Goal: Task Accomplishment & Management: Manage account settings

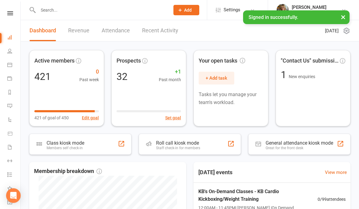
click at [8, 67] on link "Calendar" at bounding box center [14, 65] width 14 height 14
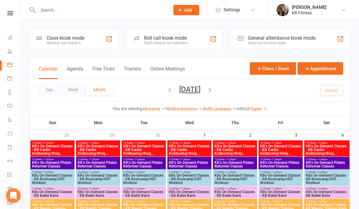
click at [46, 94] on button "Day" at bounding box center [49, 89] width 23 height 11
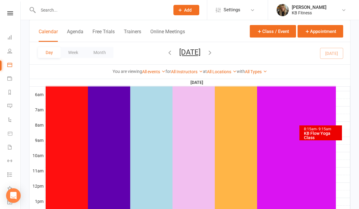
scroll to position [120, 0]
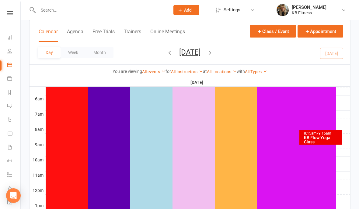
click at [317, 138] on div "KB Flow Yoga Class" at bounding box center [322, 139] width 37 height 9
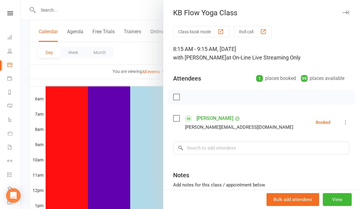
click at [348, 15] on button "button" at bounding box center [345, 12] width 7 height 7
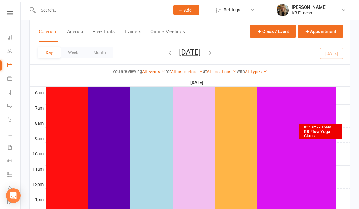
scroll to position [128, 0]
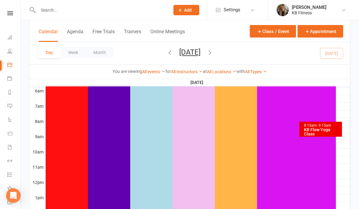
click at [214, 48] on button "button" at bounding box center [210, 53] width 7 height 11
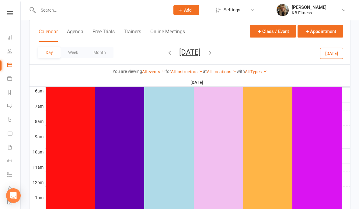
click at [214, 54] on icon "button" at bounding box center [210, 52] width 7 height 7
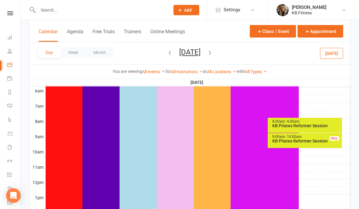
click at [288, 123] on div "KB Pilates Reformer Session" at bounding box center [306, 125] width 69 height 4
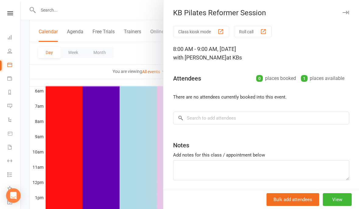
click at [349, 206] on button "View" at bounding box center [337, 199] width 29 height 13
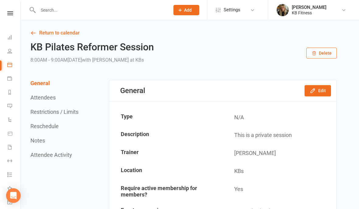
click at [330, 53] on button "Delete" at bounding box center [322, 53] width 30 height 11
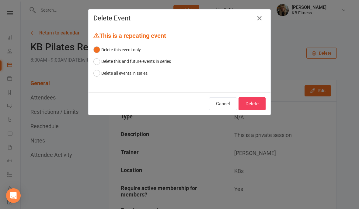
click at [251, 101] on button "Delete" at bounding box center [252, 103] width 27 height 13
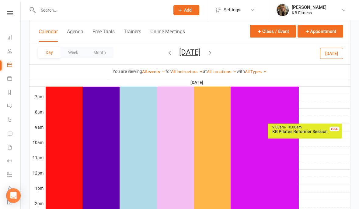
scroll to position [132, 0]
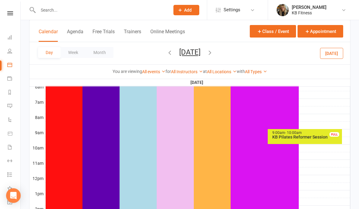
click at [309, 139] on div "KB Pilates Reformer Session" at bounding box center [306, 137] width 69 height 4
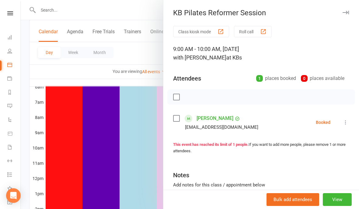
click at [341, 20] on div "KB Pilates Reformer Session Class kiosk mode Roll call 9:00 AM - 10:00 AM, [DAT…" at bounding box center [261, 104] width 196 height 209
click at [348, 14] on icon "button" at bounding box center [346, 13] width 6 height 4
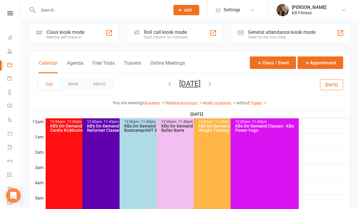
scroll to position [0, 0]
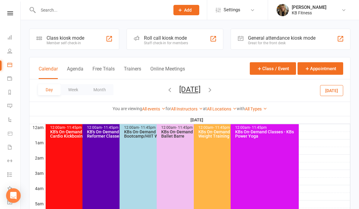
click at [214, 90] on icon "button" at bounding box center [210, 89] width 7 height 7
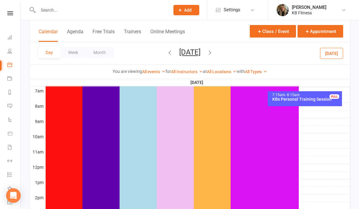
scroll to position [140, 0]
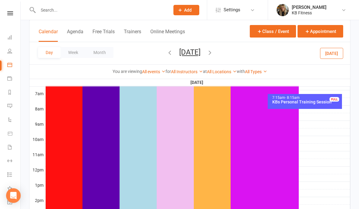
click at [304, 104] on div "KBs Personal Training Session" at bounding box center [306, 102] width 69 height 4
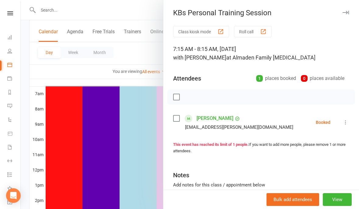
click at [344, 9] on button "button" at bounding box center [345, 12] width 7 height 7
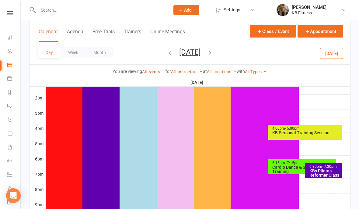
scroll to position [241, 0]
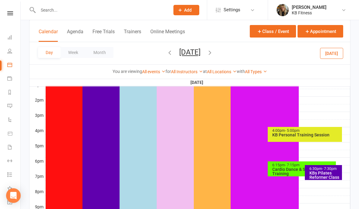
click at [326, 144] on div at bounding box center [197, 145] width 305 height 7
click at [295, 129] on span "- 5:00pm" at bounding box center [292, 130] width 15 height 4
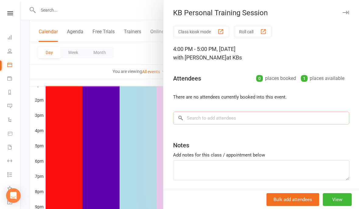
click at [210, 123] on input "search" at bounding box center [261, 117] width 176 height 13
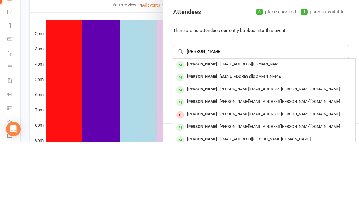
type input "[PERSON_NAME]"
click at [233, 128] on span "[EMAIL_ADDRESS][DOMAIN_NAME]" at bounding box center [251, 130] width 62 height 5
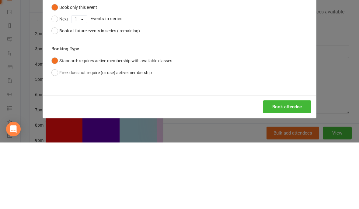
scroll to position [280, 0]
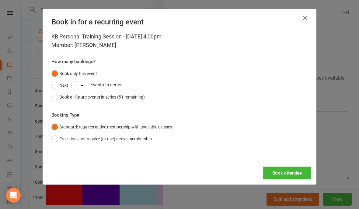
click at [300, 164] on div "Book attendee" at bounding box center [180, 173] width 274 height 23
click at [291, 173] on button "Book attendee" at bounding box center [287, 173] width 48 height 13
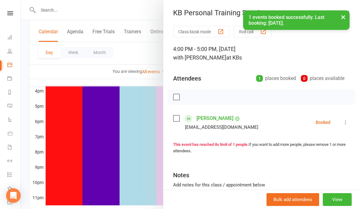
click at [344, 20] on button "×" at bounding box center [343, 16] width 11 height 13
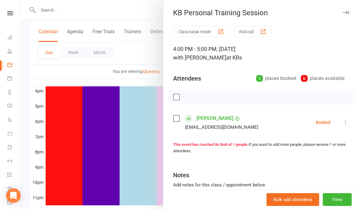
click at [348, 19] on div "KB Personal Training Session Class kiosk mode Roll call 4:00 PM - 5:00 PM, [DAT…" at bounding box center [261, 104] width 196 height 209
click at [346, 16] on button "button" at bounding box center [345, 12] width 7 height 7
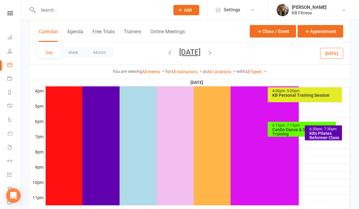
click at [330, 135] on div "KBs Pilates Reformer Class" at bounding box center [325, 135] width 32 height 9
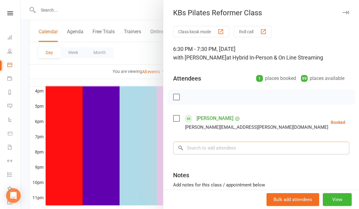
click at [270, 149] on input "search" at bounding box center [261, 147] width 176 height 13
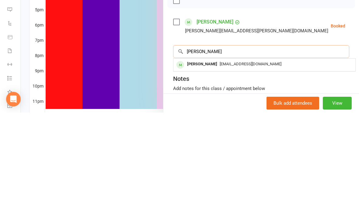
type input "[PERSON_NAME]"
click at [227, 158] on span "[EMAIL_ADDRESS][DOMAIN_NAME]" at bounding box center [251, 160] width 62 height 5
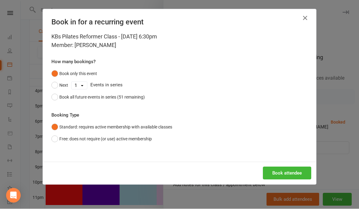
click at [287, 169] on button "Book attendee" at bounding box center [287, 173] width 48 height 13
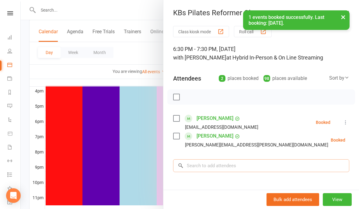
click at [266, 162] on input "search" at bounding box center [261, 165] width 176 height 13
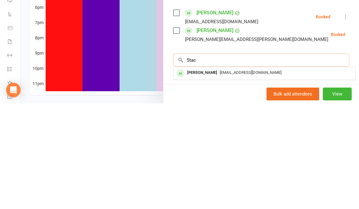
scroll to position [289, 0]
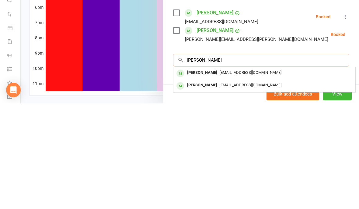
type input "[PERSON_NAME]"
click at [224, 175] on span "[EMAIL_ADDRESS][DOMAIN_NAME]" at bounding box center [251, 177] width 62 height 5
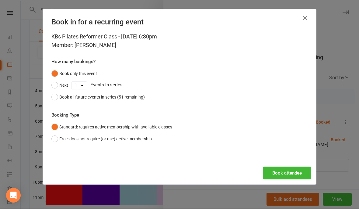
click at [306, 167] on button "Book attendee" at bounding box center [287, 173] width 48 height 13
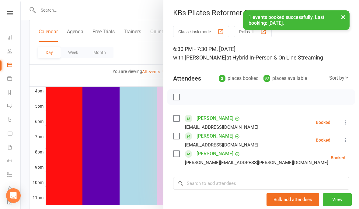
click at [345, 18] on button "×" at bounding box center [343, 16] width 11 height 13
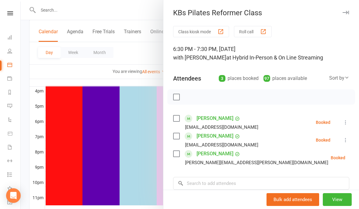
click at [346, 16] on button "button" at bounding box center [345, 12] width 7 height 7
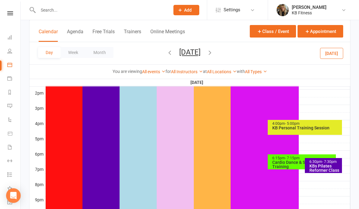
scroll to position [247, 0]
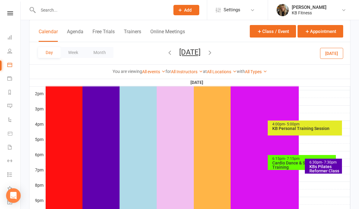
click at [214, 54] on icon "button" at bounding box center [210, 52] width 7 height 7
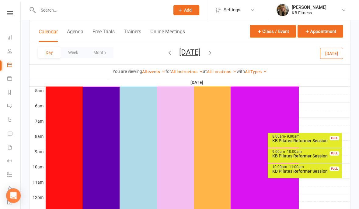
scroll to position [113, 0]
click at [308, 140] on div "KB Pilates Reformer Session" at bounding box center [306, 141] width 69 height 4
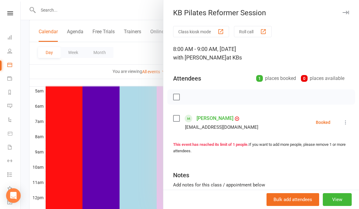
click at [344, 13] on icon "button" at bounding box center [346, 13] width 6 height 4
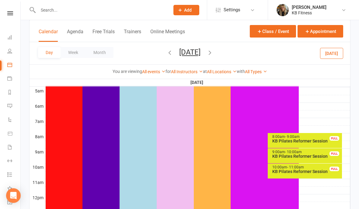
click at [311, 152] on div "9:00am - 10:00am" at bounding box center [306, 152] width 69 height 4
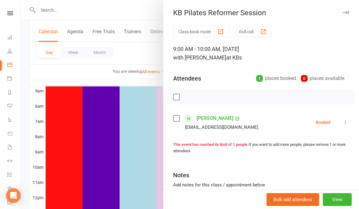
click at [343, 15] on button "button" at bounding box center [345, 12] width 7 height 7
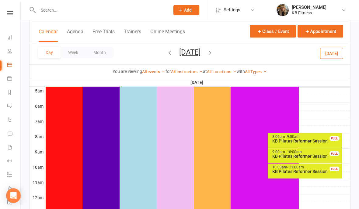
click at [307, 162] on div "9:00am - 10:00am KB Pilates Reformer Session FULL" at bounding box center [305, 155] width 74 height 15
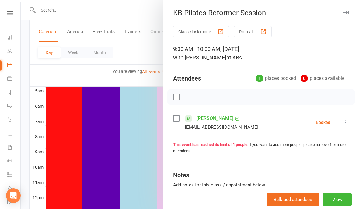
click at [344, 15] on button "button" at bounding box center [345, 12] width 7 height 7
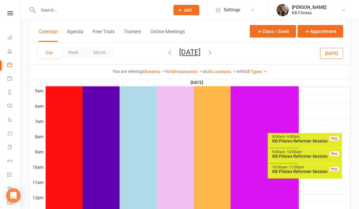
click at [301, 169] on div "KB Pilates Reformer Session" at bounding box center [306, 171] width 69 height 4
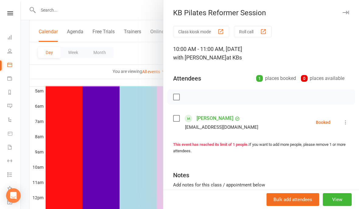
click at [346, 11] on icon "button" at bounding box center [346, 13] width 6 height 4
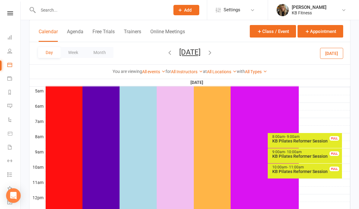
click at [214, 53] on icon "button" at bounding box center [210, 52] width 7 height 7
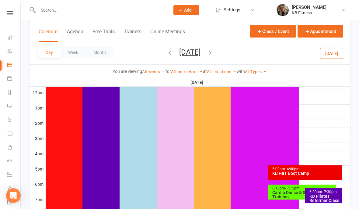
scroll to position [218, 0]
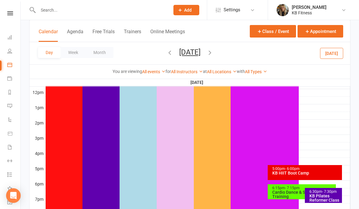
click at [324, 194] on div "KB Pilates Reformer Class" at bounding box center [325, 197] width 32 height 9
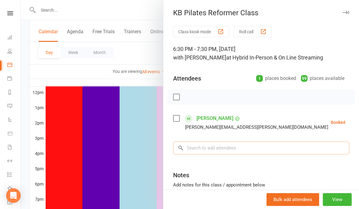
click at [209, 151] on input "search" at bounding box center [261, 147] width 176 height 13
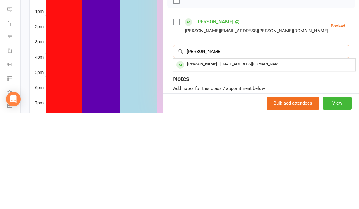
type input "[PERSON_NAME]"
click at [215, 156] on div "[PERSON_NAME]" at bounding box center [202, 160] width 35 height 9
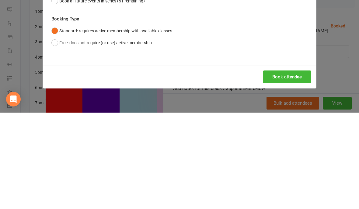
scroll to position [280, 0]
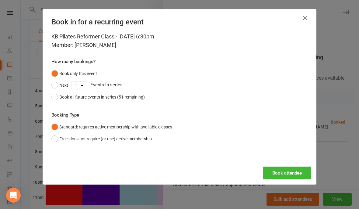
click at [310, 17] on button "button" at bounding box center [306, 18] width 10 height 10
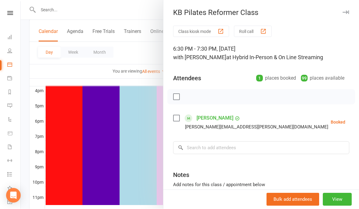
click at [349, 13] on button "button" at bounding box center [345, 12] width 7 height 7
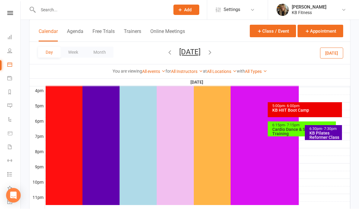
click at [214, 54] on icon "button" at bounding box center [210, 52] width 7 height 7
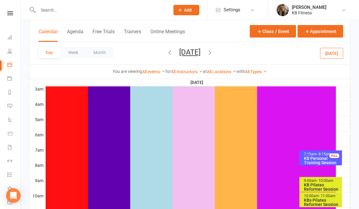
scroll to position [83, 0]
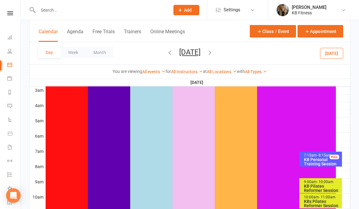
click at [214, 53] on icon "button" at bounding box center [210, 52] width 7 height 7
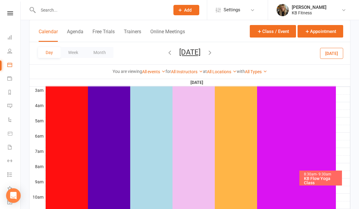
click at [167, 58] on button "button" at bounding box center [170, 53] width 7 height 11
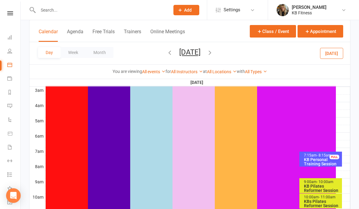
click at [167, 55] on icon "button" at bounding box center [170, 52] width 7 height 7
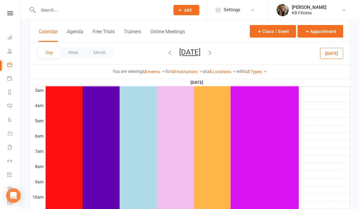
click at [167, 53] on icon "button" at bounding box center [170, 52] width 7 height 7
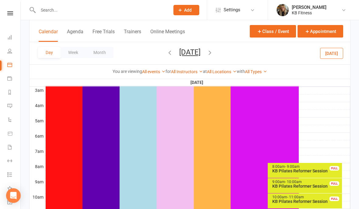
click at [173, 52] on span "[DATE] [DATE] Sun Mon Tue Wed Thu Fri Sat 28 29 30 01 02 03 04 05 06 07 08 09 1…" at bounding box center [190, 53] width 34 height 11
click at [167, 53] on icon "button" at bounding box center [170, 52] width 7 height 7
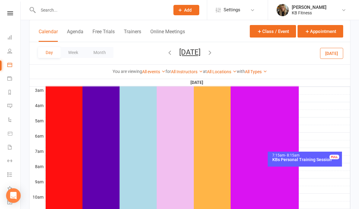
click at [138, 56] on div "Day Week Month [DATE] [DATE] Sun Mon Tue Wed Thu Fri Sat 28 29 30 01 02 03 04 0…" at bounding box center [190, 53] width 321 height 22
click at [167, 52] on icon "button" at bounding box center [170, 52] width 7 height 7
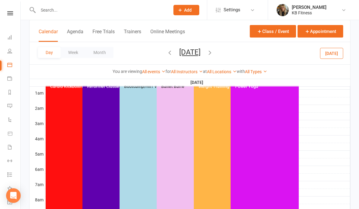
scroll to position [0, 0]
